Goal: Transaction & Acquisition: Obtain resource

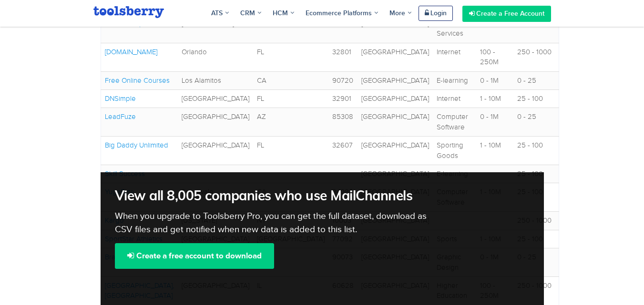
scroll to position [423, 0]
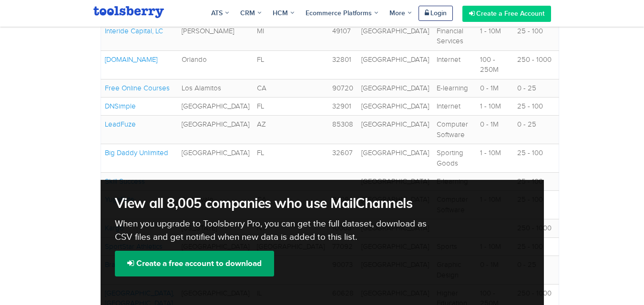
click at [231, 251] on link "Create a free account to download" at bounding box center [194, 264] width 159 height 26
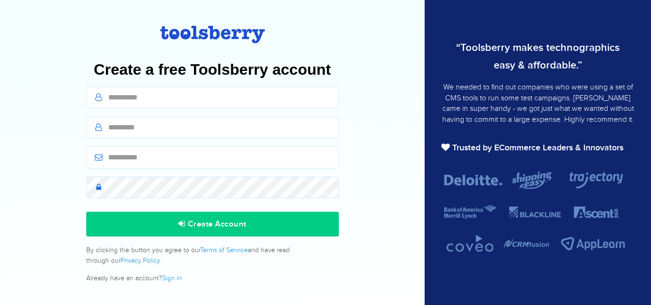
click at [186, 101] on input "text" at bounding box center [212, 98] width 252 height 22
type input "*****"
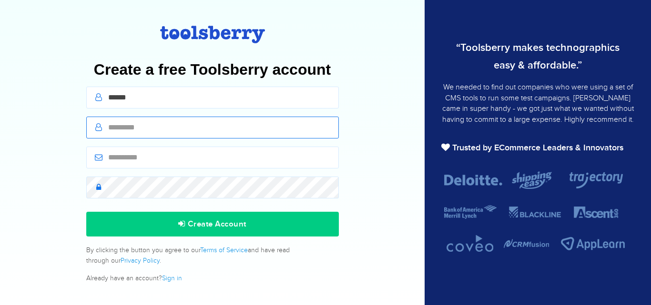
click at [157, 121] on input "text" at bounding box center [212, 128] width 252 height 22
type input "****"
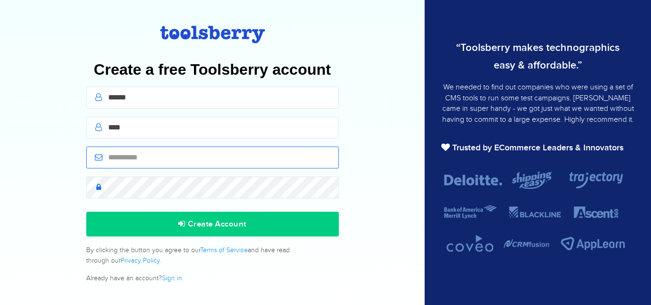
click at [152, 167] on input "email" at bounding box center [212, 158] width 252 height 22
click at [152, 163] on input "email" at bounding box center [212, 158] width 252 height 22
paste input "**********"
type input "**********"
paste input "**********"
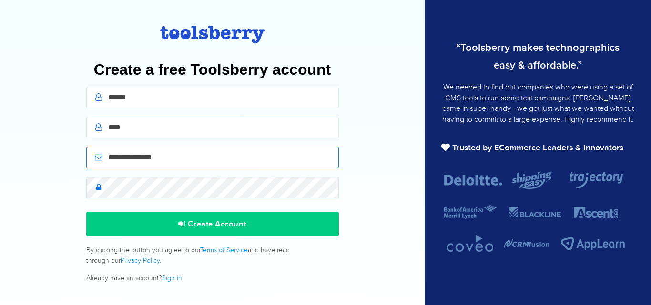
type input "**********"
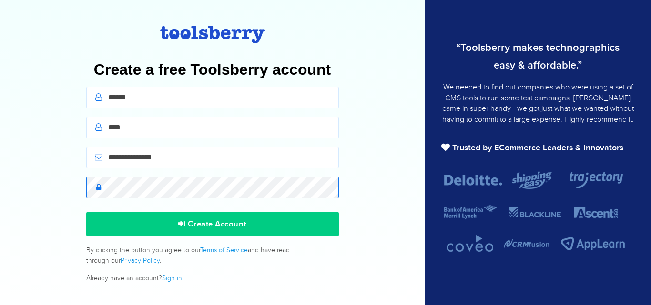
click at [86, 212] on button "Create Account" at bounding box center [212, 224] width 252 height 25
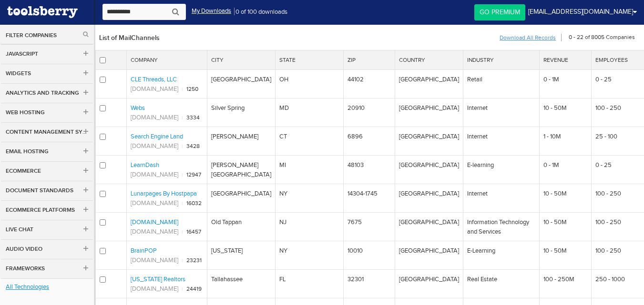
click at [536, 37] on link "Download All Records" at bounding box center [527, 37] width 57 height 11
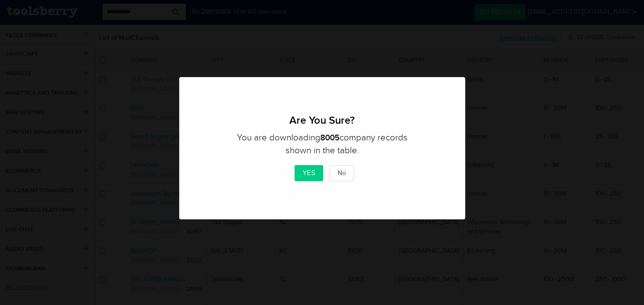
click at [303, 172] on button "Yes" at bounding box center [308, 173] width 29 height 16
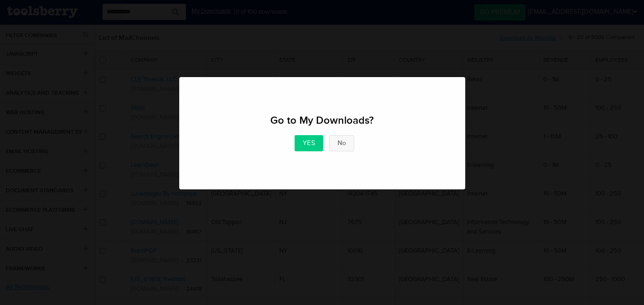
click at [343, 142] on button "No" at bounding box center [341, 143] width 25 height 16
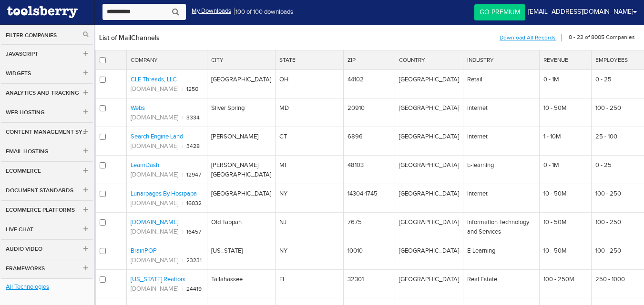
click at [602, 36] on div "0 - 22 of 8005 Companies" at bounding box center [601, 33] width 71 height 17
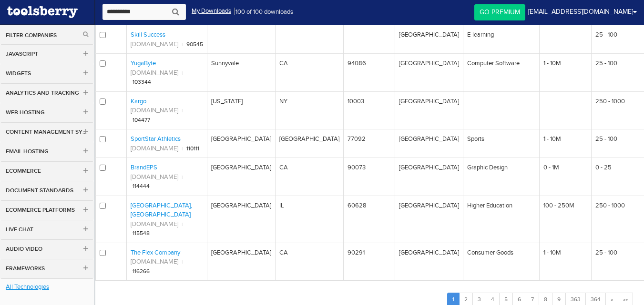
scroll to position [489, 0]
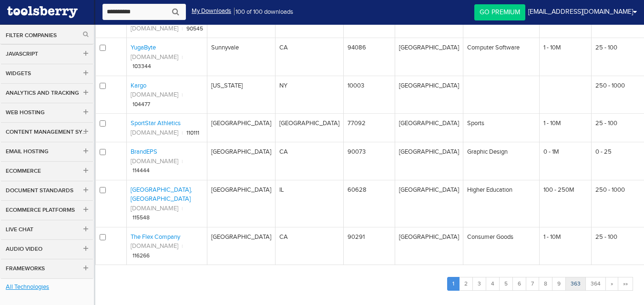
click at [573, 277] on link "363" at bounding box center [575, 284] width 20 height 14
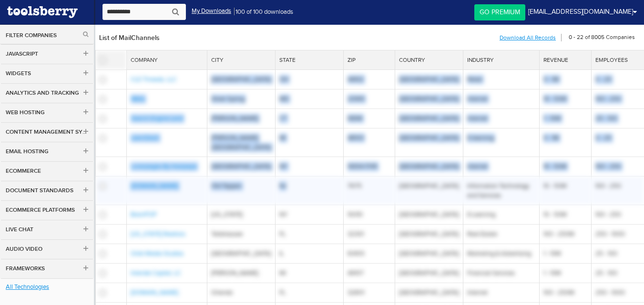
drag, startPoint x: 174, startPoint y: 75, endPoint x: 322, endPoint y: 181, distance: 181.6
click at [322, 181] on tbody "CLE Threads, LLC Cleveland OH 44102 United States Retail 0 - 1M 0 - 25 MD" at bounding box center [370, 298] width 548 height 457
copy tbody "C Cleveland OH 44102 United States Retail 0 - 1M 0 - 25 Webs Silver Spring MD 2…"
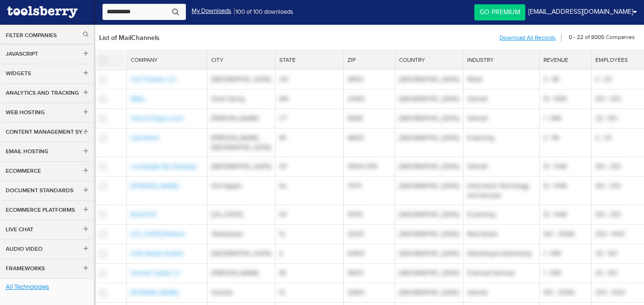
click at [236, 38] on div "List of MailChannels 0 - 22 of 8005 Companies Download All Records Download sel…" at bounding box center [369, 37] width 549 height 25
drag, startPoint x: 236, startPoint y: 40, endPoint x: 248, endPoint y: 44, distance: 12.8
click at [248, 46] on div "List of MailChannels 0 - 22 of 8005 Companies Download All Records Download sel…" at bounding box center [369, 37] width 549 height 25
click at [248, 44] on div "List of MailChannels 0 - 22 of 8005 Companies Download All Records Download sel…" at bounding box center [369, 37] width 549 height 25
drag, startPoint x: 243, startPoint y: 59, endPoint x: 221, endPoint y: 53, distance: 22.8
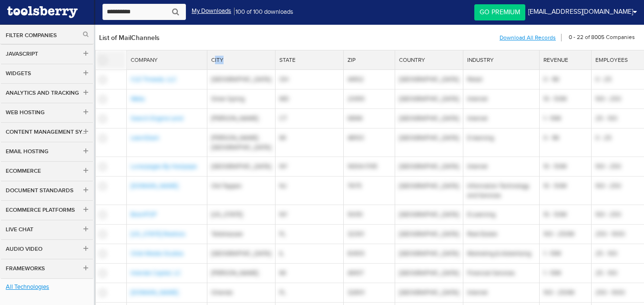
click at [221, 53] on th "City" at bounding box center [241, 60] width 68 height 20
click at [223, 40] on div "List of MailChannels 0 - 22 of 8005 Companies Download All Records Download sel…" at bounding box center [369, 37] width 549 height 25
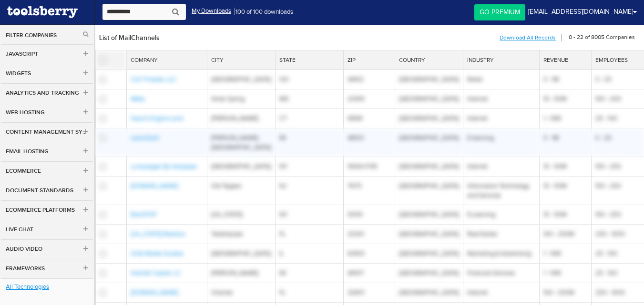
drag, startPoint x: 199, startPoint y: 57, endPoint x: 175, endPoint y: 130, distance: 76.7
click at [175, 130] on table "Company City State Zip Country Industry Revenue Employees CLE Threads, LLC Clev…" at bounding box center [369, 288] width 549 height 477
copy table "City State Zip Country Industry Revenue Employees CLE Threads, LLC Cleveland OH…"
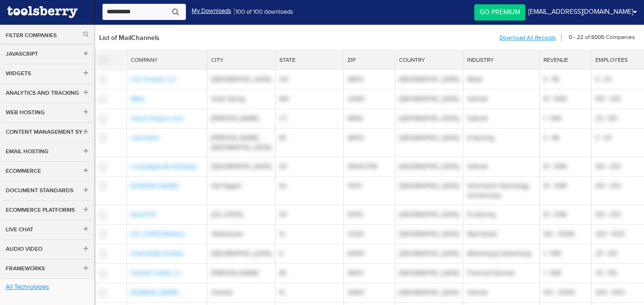
click at [249, 10] on span "100 of 100 downloads" at bounding box center [264, 11] width 58 height 11
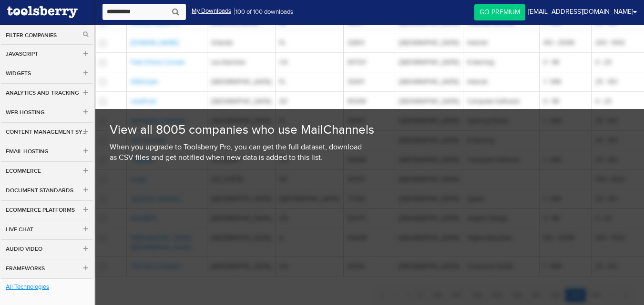
scroll to position [271, 0]
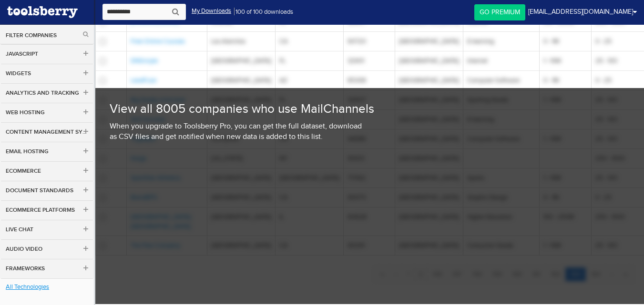
click at [591, 264] on div "View all 8005 companies who use MailChannels When you upgrade to Toolsberry Pro…" at bounding box center [369, 196] width 549 height 216
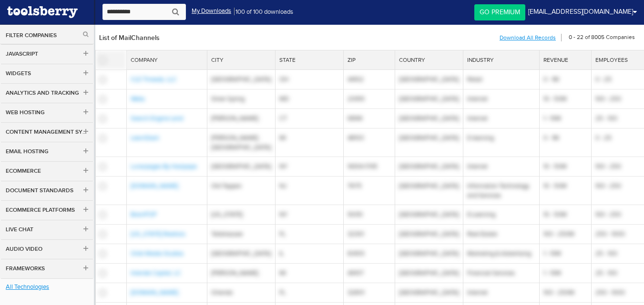
drag, startPoint x: 301, startPoint y: 34, endPoint x: 338, endPoint y: 33, distance: 37.2
click at [338, 33] on div "List of MailChannels 0 - 22 of 8005 Companies Download All Records Download sel…" at bounding box center [369, 37] width 549 height 25
click at [30, 154] on link "Email Hosting" at bounding box center [47, 152] width 94 height 20
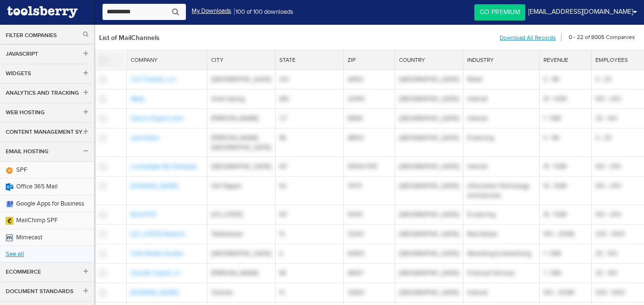
click at [13, 255] on link "See all" at bounding box center [47, 254] width 94 height 17
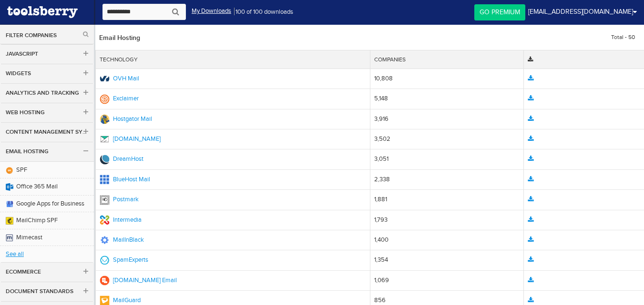
click at [137, 13] on input "text" at bounding box center [143, 12] width 83 height 16
type input "********"
click at [169, 6] on button "submit" at bounding box center [175, 12] width 13 height 12
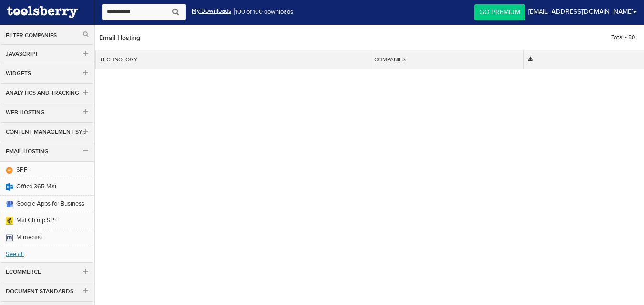
click at [34, 40] on div "Filter Companies" at bounding box center [47, 34] width 94 height 20
click at [35, 34] on button "Filter Companies" at bounding box center [47, 35] width 82 height 8
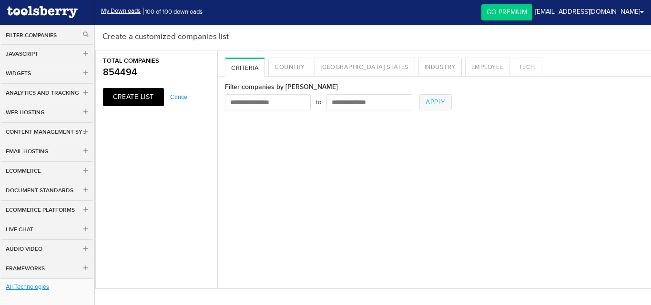
click at [140, 72] on span "854494" at bounding box center [156, 75] width 121 height 18
click at [119, 67] on span "854494" at bounding box center [156, 75] width 121 height 18
click at [121, 71] on span "854494" at bounding box center [156, 75] width 121 height 18
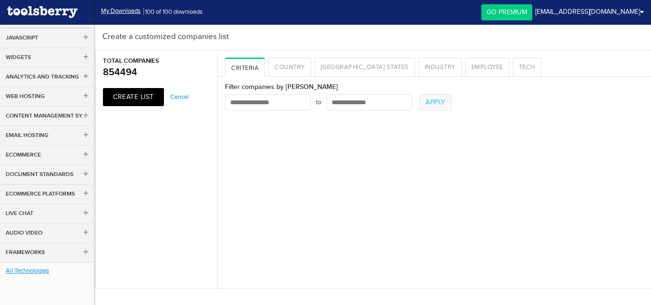
scroll to position [33, 0]
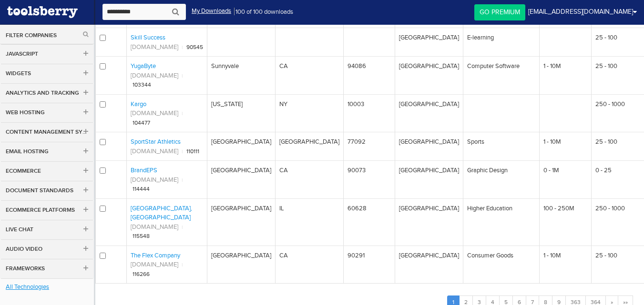
scroll to position [489, 0]
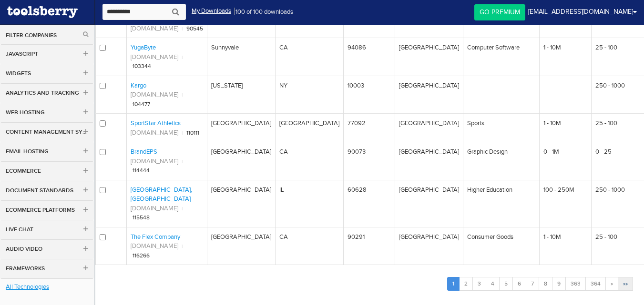
click at [625, 281] on span "»»" at bounding box center [625, 284] width 5 height 7
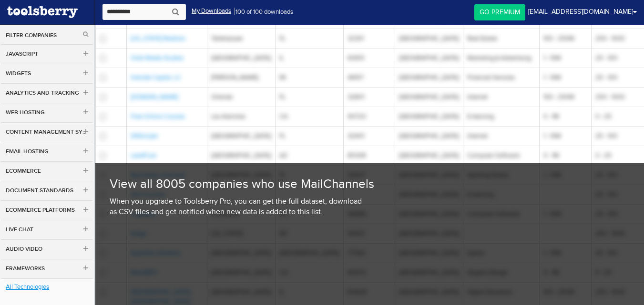
scroll to position [271, 0]
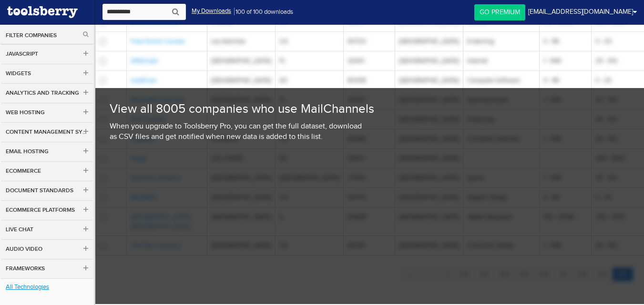
click at [550, 265] on div "View all 8005 companies who use MailChannels When you upgrade to Toolsberry Pro…" at bounding box center [369, 196] width 549 height 216
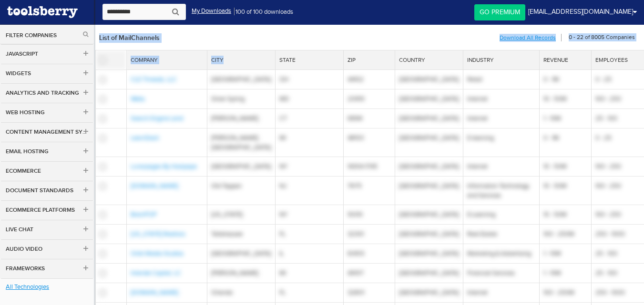
drag, startPoint x: 213, startPoint y: 32, endPoint x: 255, endPoint y: 49, distance: 45.3
click at [256, 49] on div "List of MailChannels 0 - 22 of 8005 Companies Download All Records Download sel…" at bounding box center [369, 37] width 549 height 25
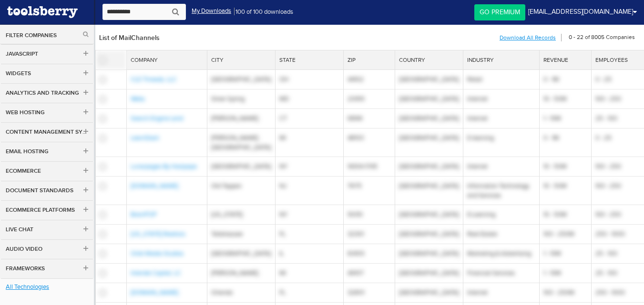
click at [247, 41] on div "List of MailChannels 0 - 22 of 8005 Companies Download All Records Download sel…" at bounding box center [369, 37] width 549 height 25
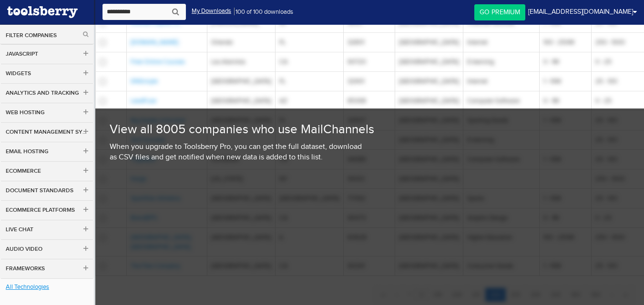
scroll to position [271, 0]
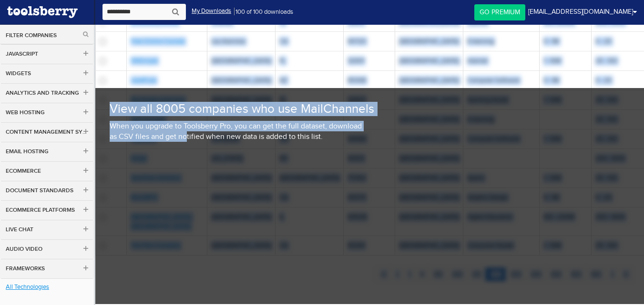
drag, startPoint x: 189, startPoint y: 55, endPoint x: 187, endPoint y: 246, distance: 191.0
click at [187, 246] on div "Company City State Zip Country Industry Revenue Employees CLE Threads, LLC [GEO…" at bounding box center [369, 41] width 549 height 525
copy div "City State Zip Country Industry Revenue Employees CLE Threads, LLC [GEOGRAPHIC_…"
click at [523, 71] on td "Computer Software" at bounding box center [501, 81] width 76 height 20
copy div "City State Zip Country Industry Revenue Employees CLE Threads, LLC [GEOGRAPHIC_…"
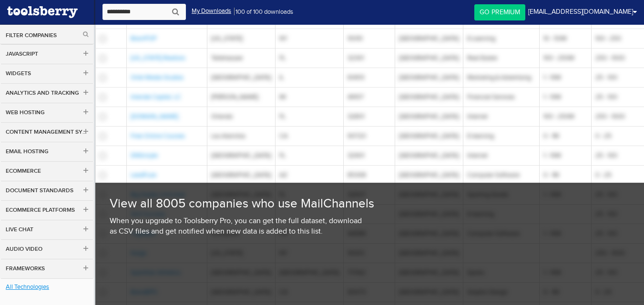
scroll to position [271, 0]
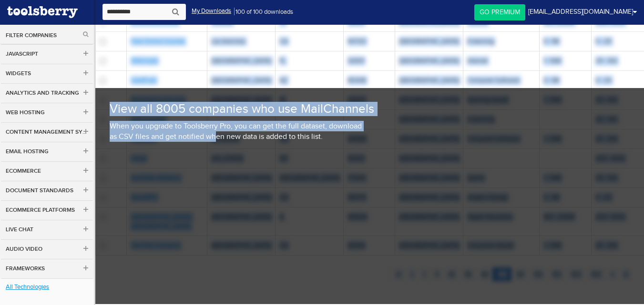
drag, startPoint x: 183, startPoint y: 43, endPoint x: 214, endPoint y: 275, distance: 234.1
click at [214, 275] on div "List of MailChannels 0 - 22 of 8005 Companies Download All Records Download sel…" at bounding box center [369, 31] width 549 height 554
copy div "List of MailChannels 0 - 22 of 8005 Companies Download All Records Download sel…"
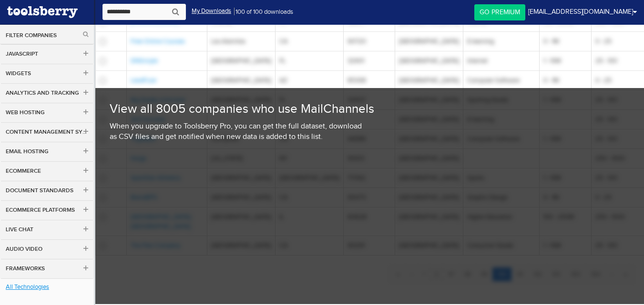
click at [511, 136] on div "When you upgrade to Toolsberry Pro, you can get the full dataset, download as C…" at bounding box center [370, 131] width 520 height 21
drag, startPoint x: 418, startPoint y: 263, endPoint x: 325, endPoint y: 263, distance: 93.4
click at [325, 263] on div "View all 8005 companies who use MailChannels When you upgrade to Toolsberry Pro…" at bounding box center [369, 196] width 549 height 216
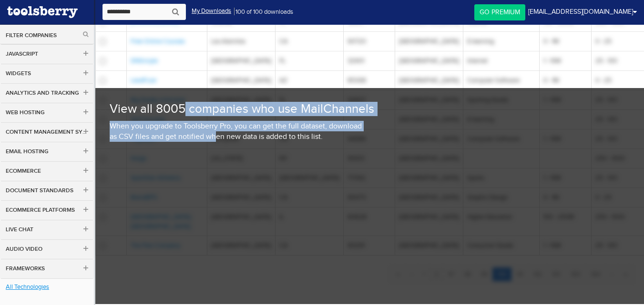
drag, startPoint x: 215, startPoint y: 259, endPoint x: 185, endPoint y: 91, distance: 171.4
click at [185, 91] on div "View all 8005 companies who use MailChannels When you upgrade to Toolsberry Pro…" at bounding box center [369, 196] width 549 height 216
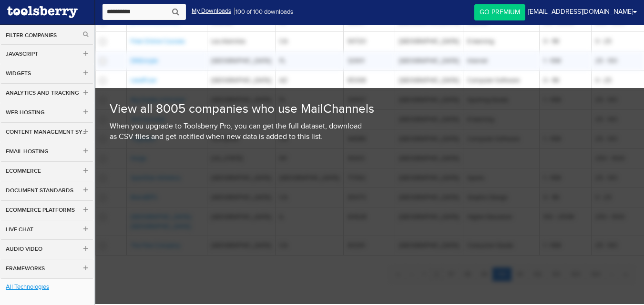
click at [182, 56] on td "DNSimple" at bounding box center [167, 61] width 81 height 20
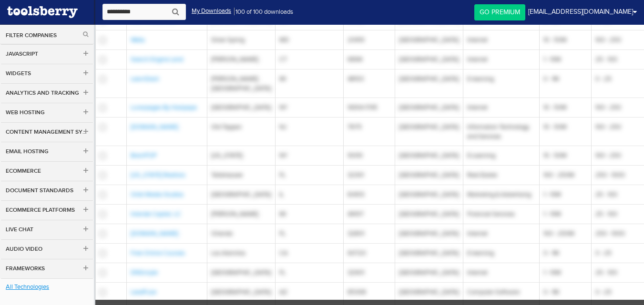
scroll to position [0, 0]
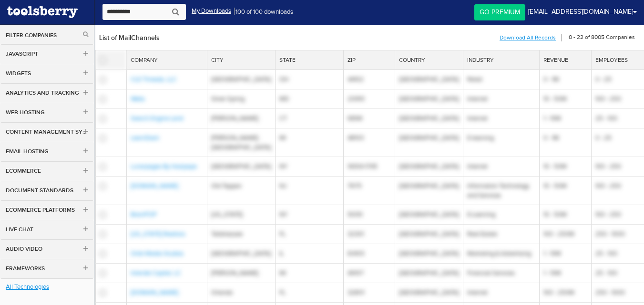
click at [192, 48] on div "List of MailChannels 0 - 22 of 8005 Companies Download All Records Download sel…" at bounding box center [369, 37] width 549 height 25
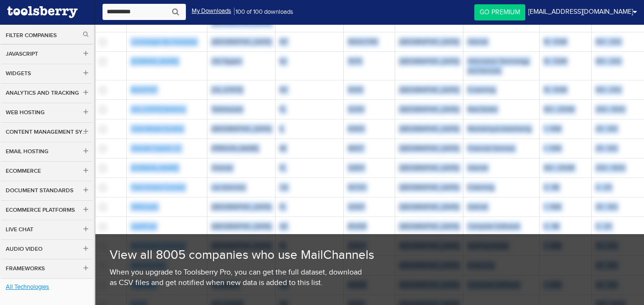
scroll to position [271, 0]
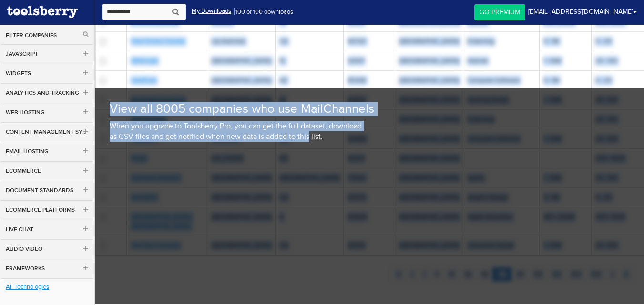
drag, startPoint x: 165, startPoint y: 49, endPoint x: 308, endPoint y: 272, distance: 264.7
click at [308, 272] on div "List of MailChannels 0 - 22 of 8005 Companies Download All Records Download sel…" at bounding box center [369, 31] width 549 height 554
copy div "List of MailChannels 0 - 22 of 8005 Companies Download All Records Download sel…"
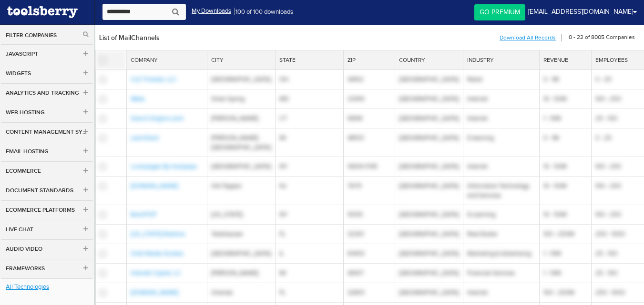
click at [164, 44] on div "List of MailChannels 0 - 22 of 8005 Companies Download All Records Download sel…" at bounding box center [369, 37] width 549 height 25
drag, startPoint x: 182, startPoint y: 90, endPoint x: 203, endPoint y: 119, distance: 36.1
click at [203, 119] on div "List of MailChannels 0 - 22 of 8005 Companies Download All Records Download sel…" at bounding box center [369, 302] width 549 height 554
click at [275, 53] on th "State" at bounding box center [309, 60] width 68 height 20
click at [597, 34] on div "0 - 22 of 8005 Companies" at bounding box center [601, 33] width 71 height 17
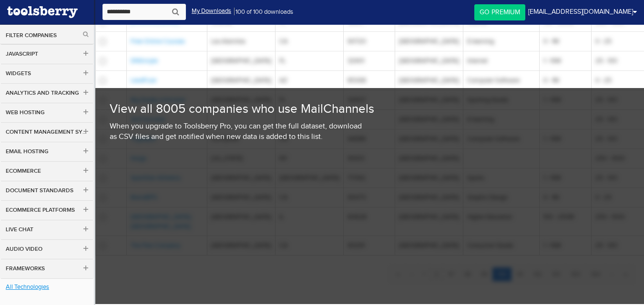
scroll to position [178, 0]
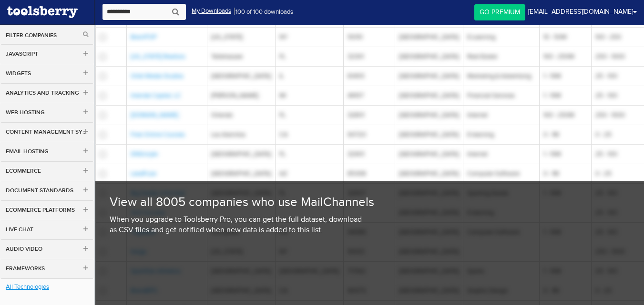
click at [525, 10] on link "Go Premium" at bounding box center [499, 12] width 51 height 16
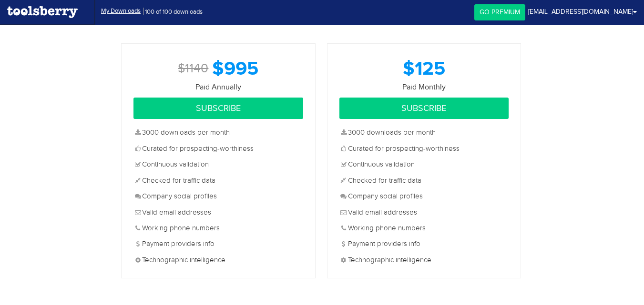
scroll to position [58, 0]
